Goal: Answer question/provide support

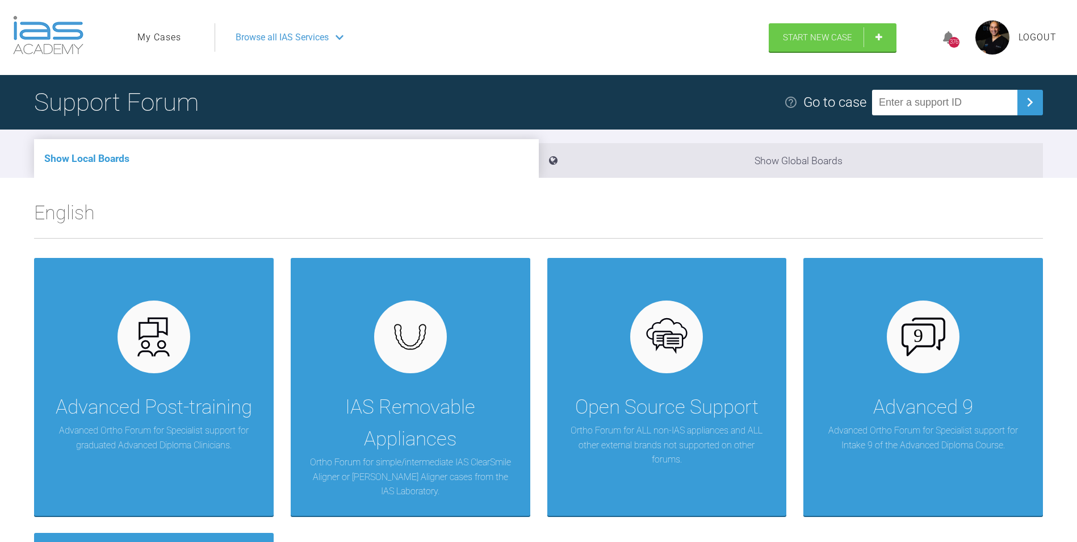
click at [148, 33] on link "My Cases" at bounding box center [159, 37] width 44 height 15
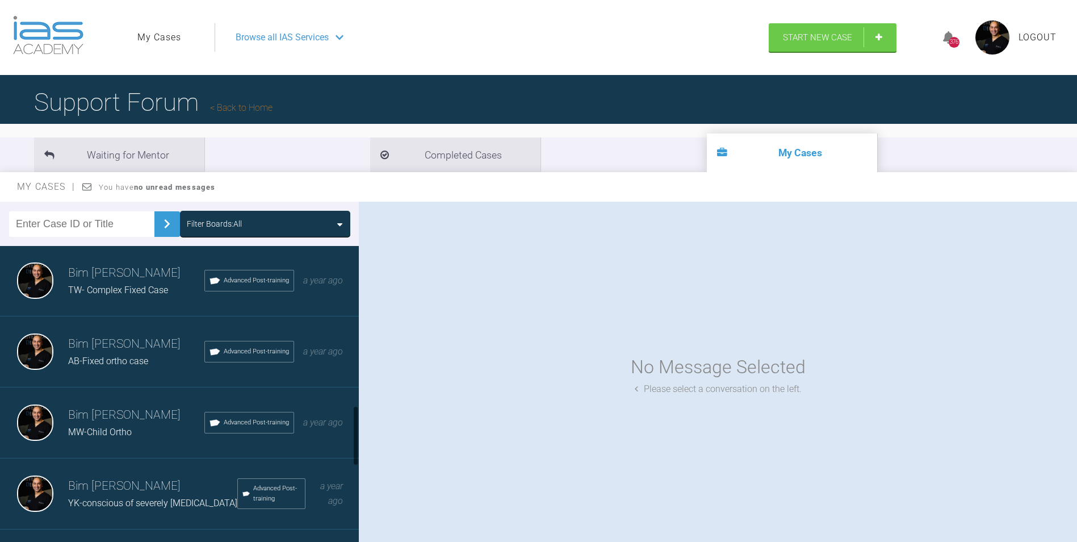
scroll to position [908, 0]
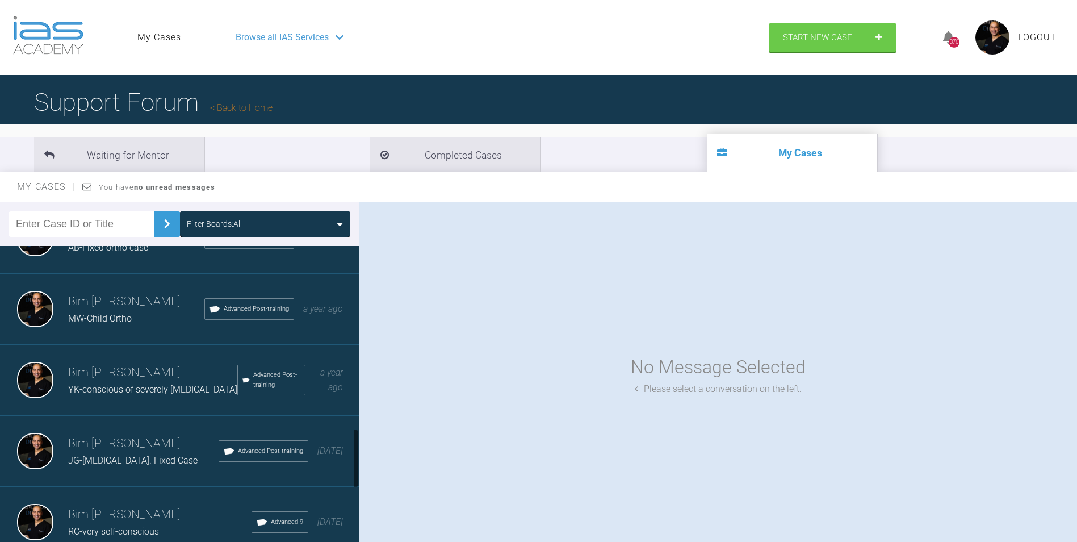
click at [141, 326] on div "MW-Child Ortho" at bounding box center [136, 318] width 136 height 15
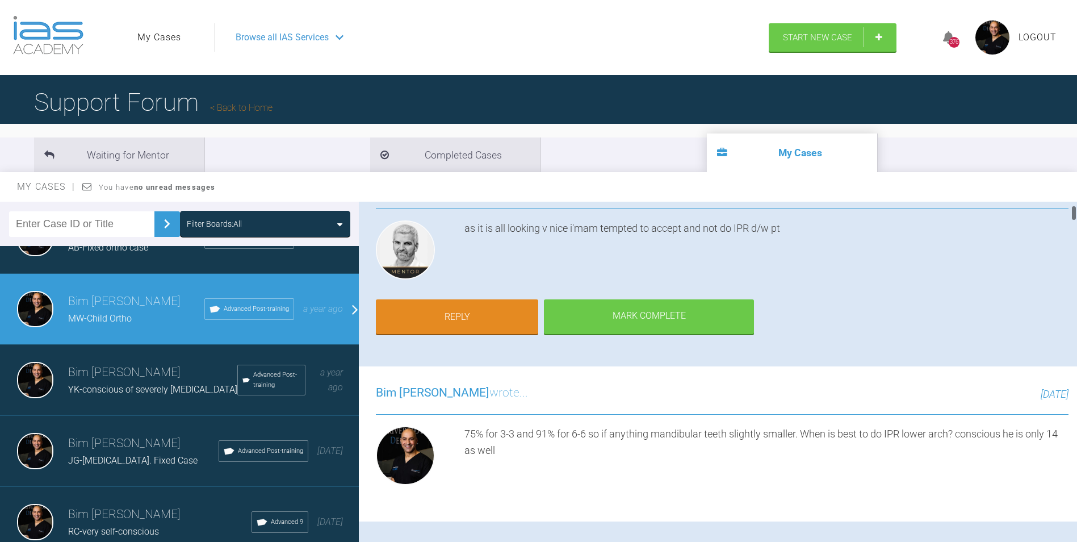
scroll to position [114, 0]
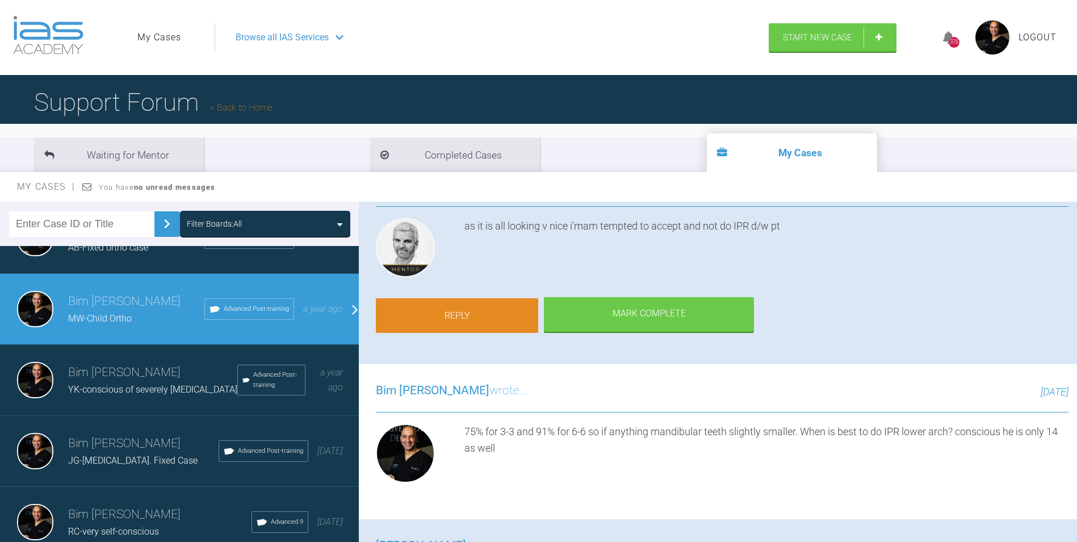
click at [458, 302] on link "Reply" at bounding box center [457, 315] width 162 height 35
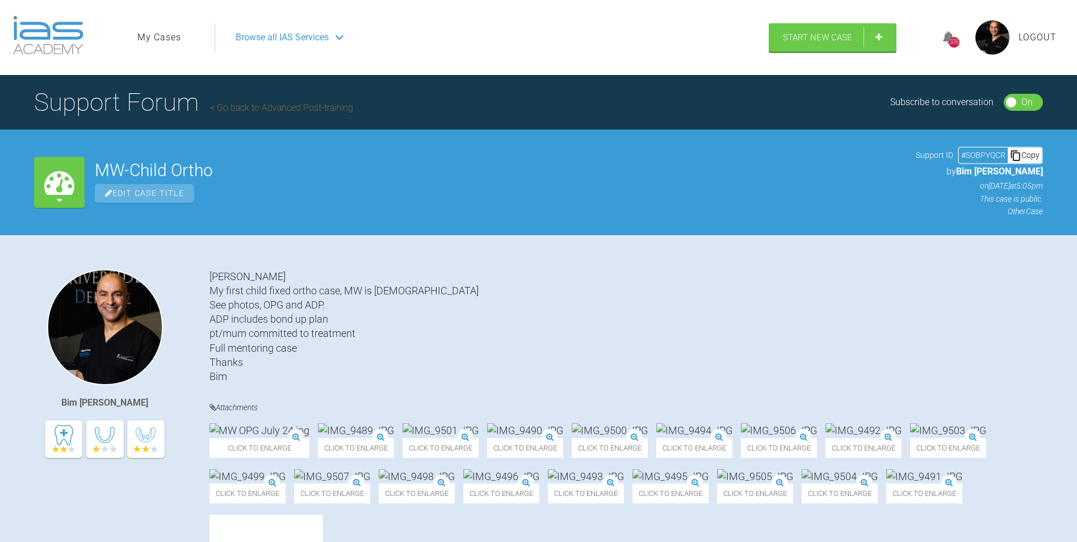
click at [1043, 33] on span "Logout" at bounding box center [1038, 37] width 38 height 15
